Goal: Obtain resource: Download file/media

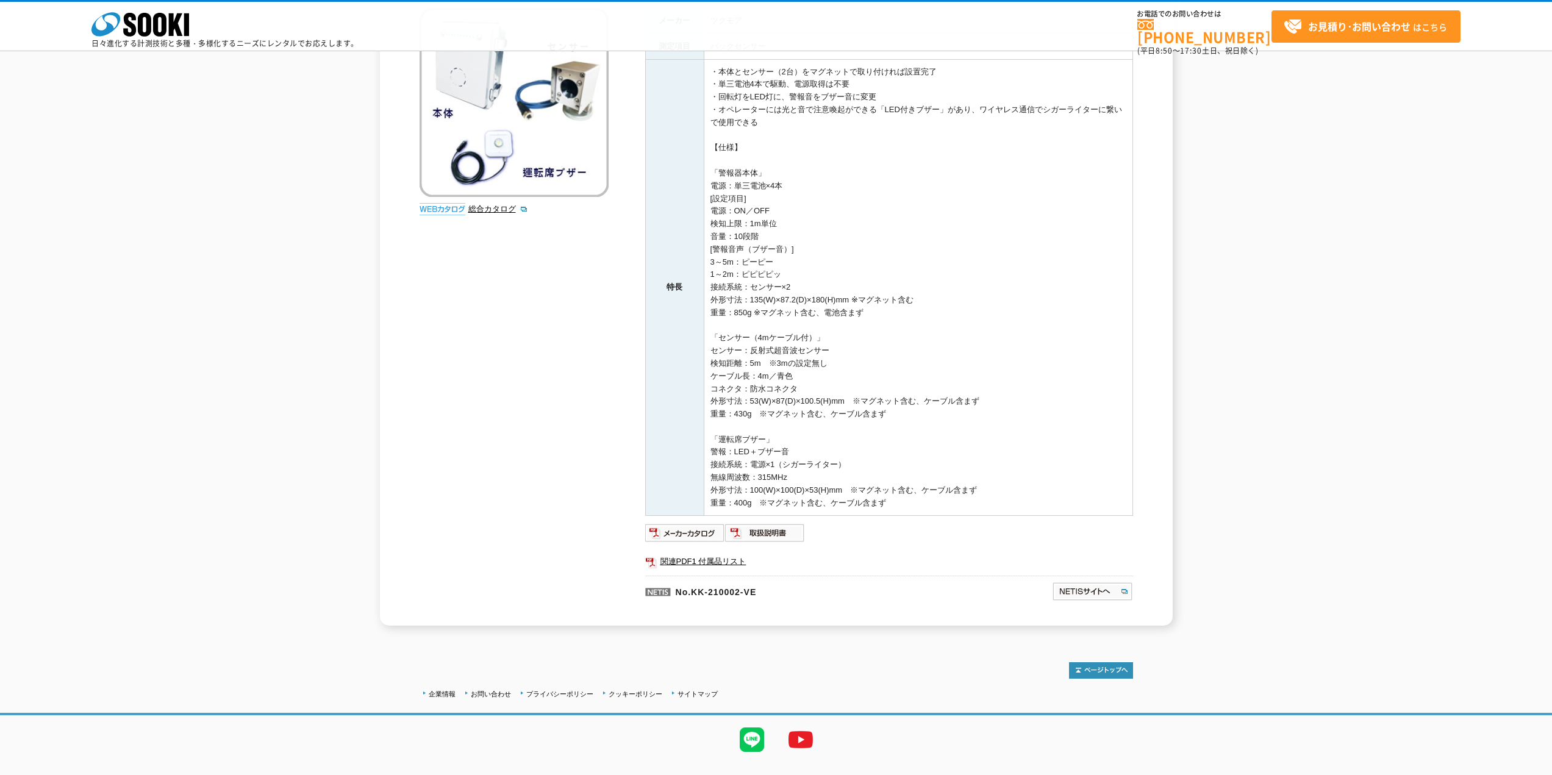
scroll to position [183, 0]
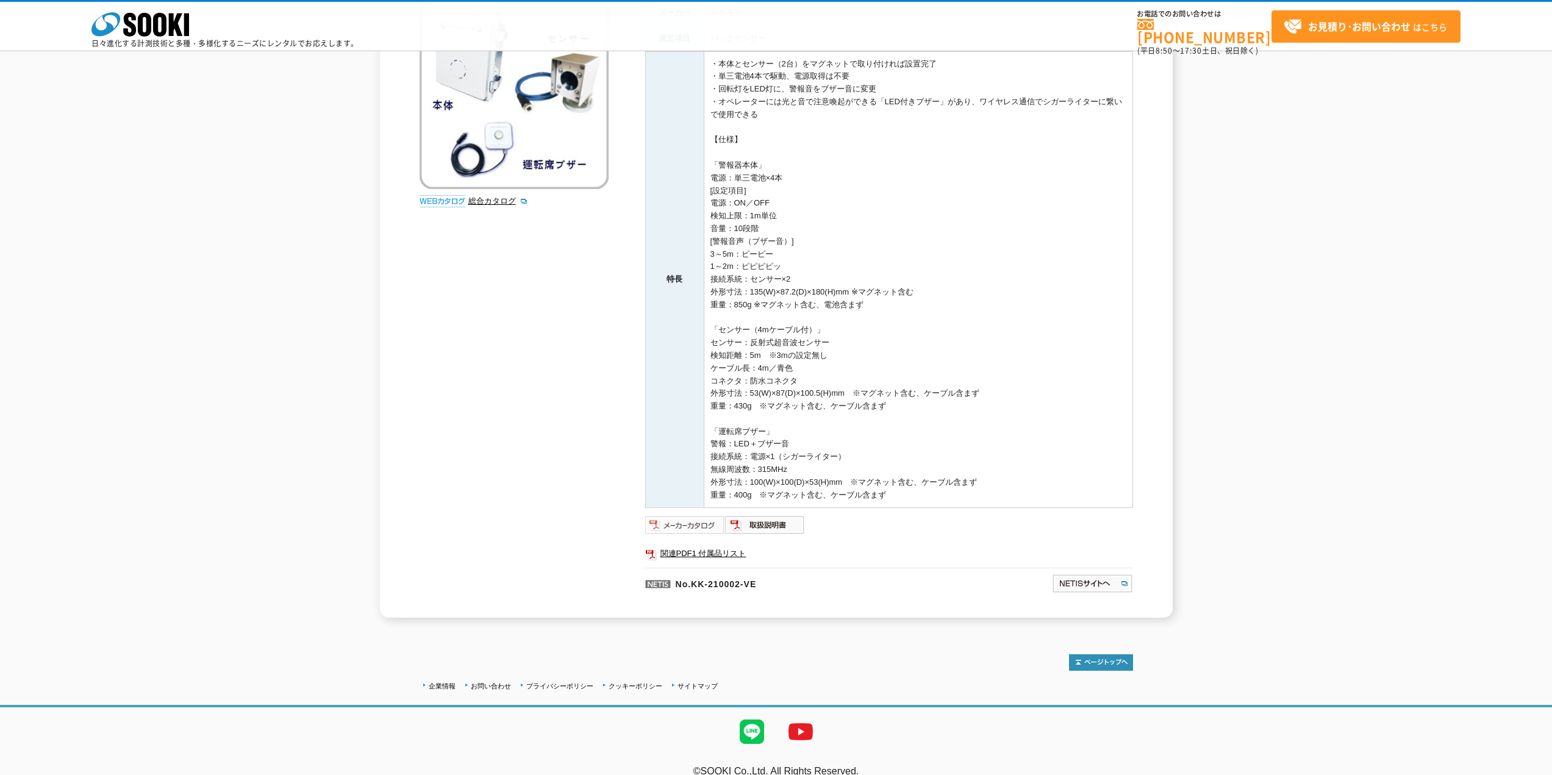
click at [705, 525] on img at bounding box center [685, 525] width 80 height 20
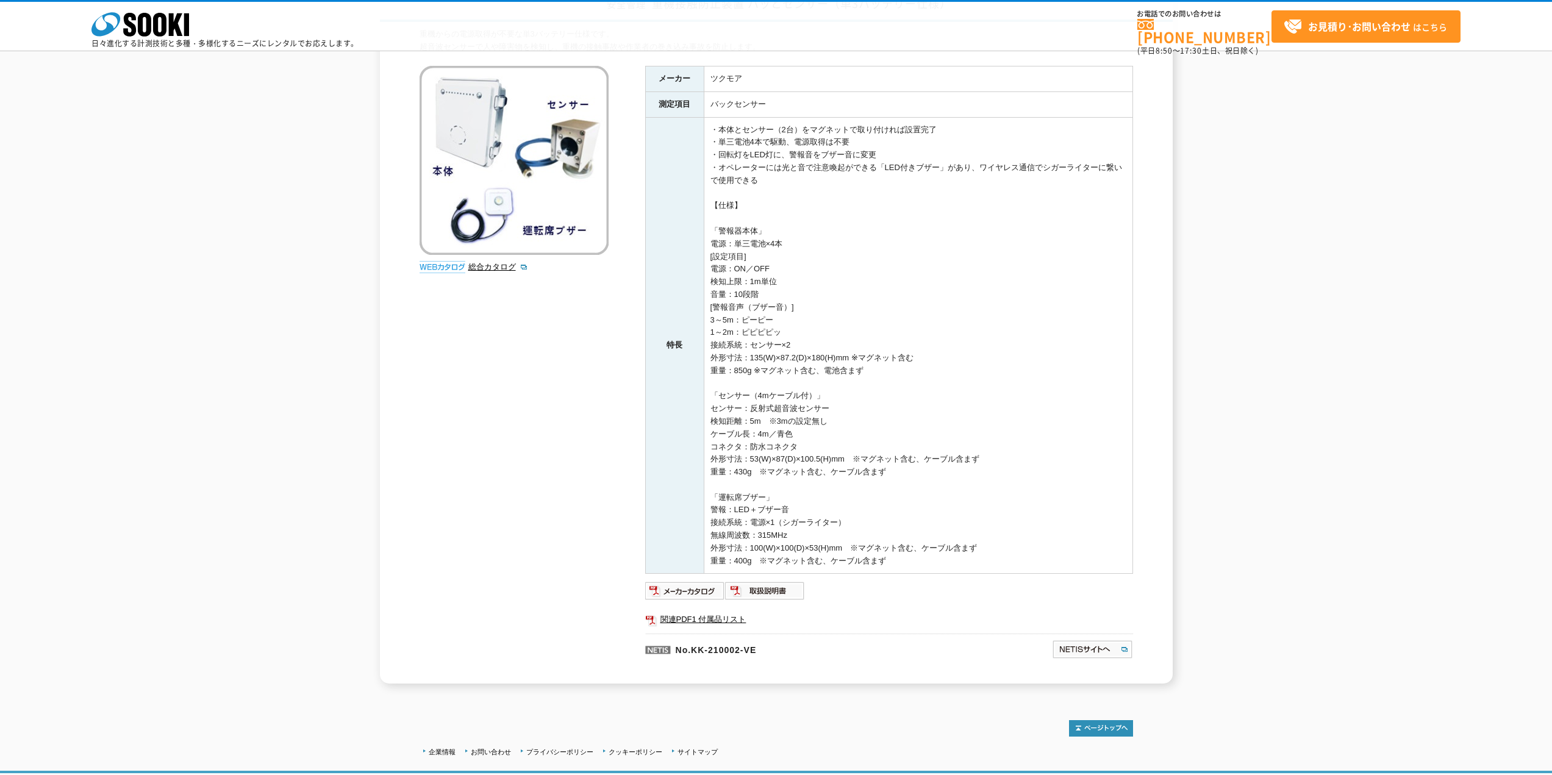
scroll to position [122, 0]
click at [730, 616] on link "関連PDF1 付属品リスト" at bounding box center [889, 615] width 488 height 16
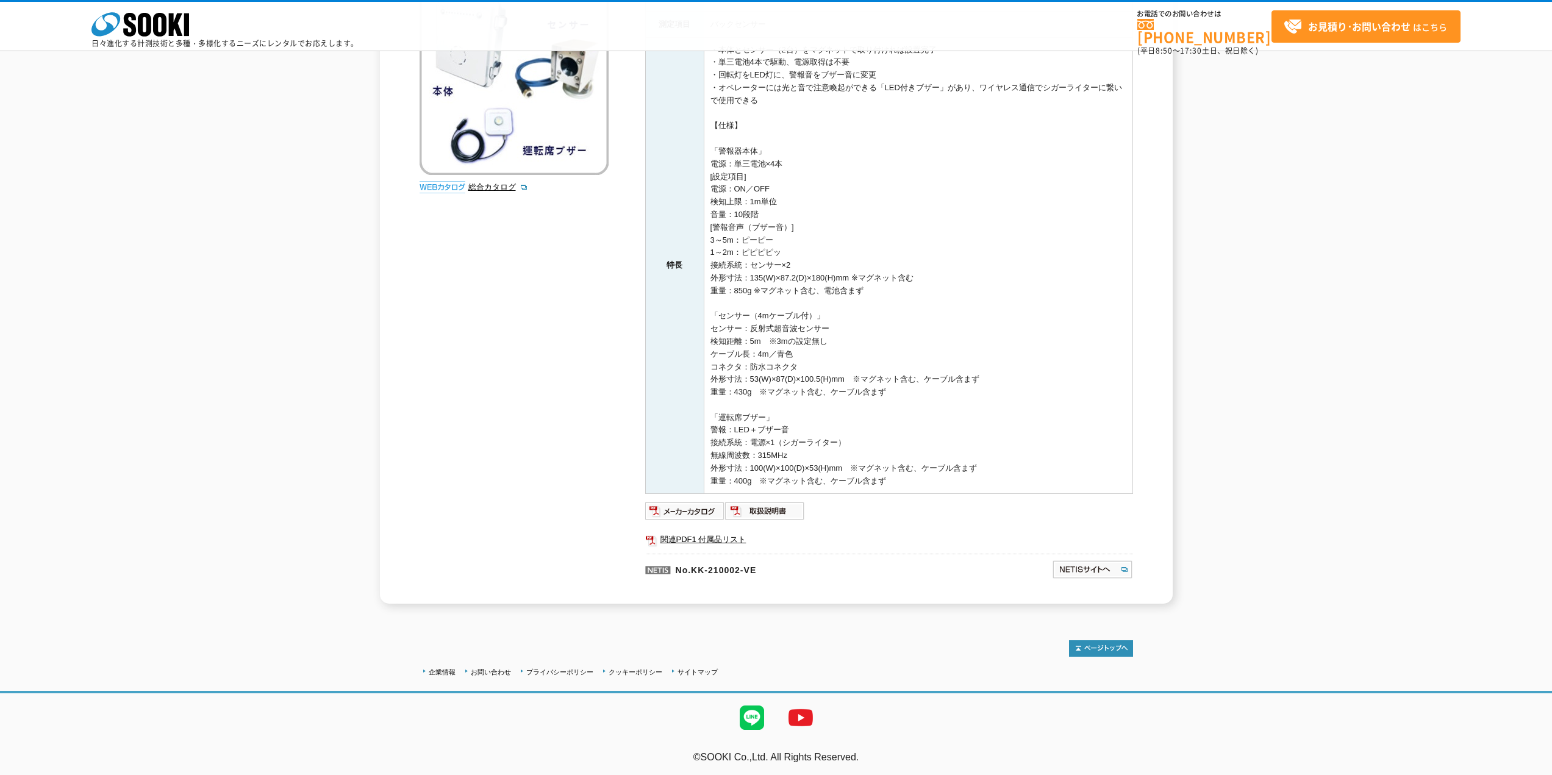
scroll to position [199, 0]
click at [695, 500] on img at bounding box center [685, 510] width 80 height 20
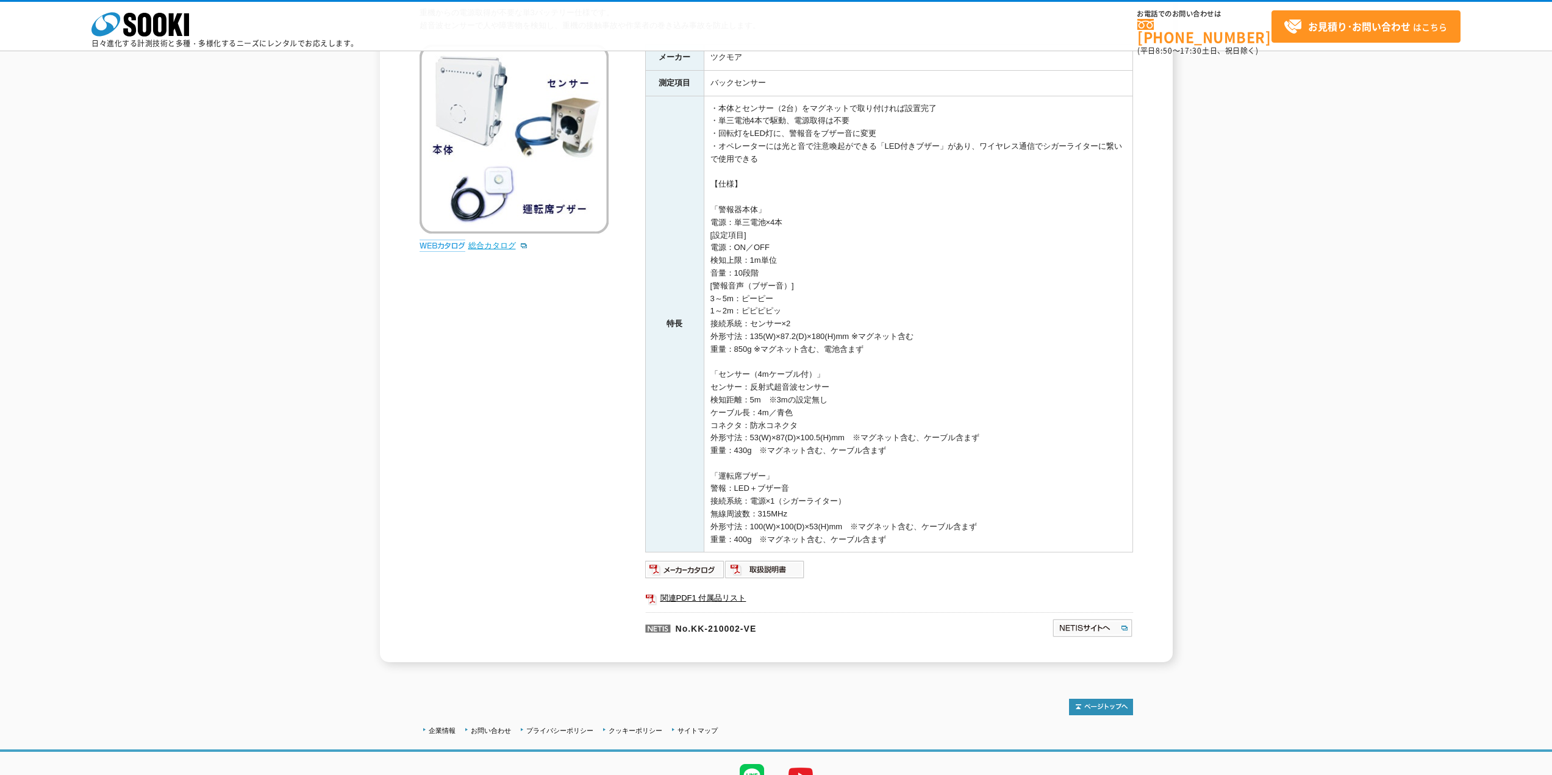
click at [506, 245] on link "総合カタログ" at bounding box center [498, 245] width 60 height 9
